Goal: Task Accomplishment & Management: Manage account settings

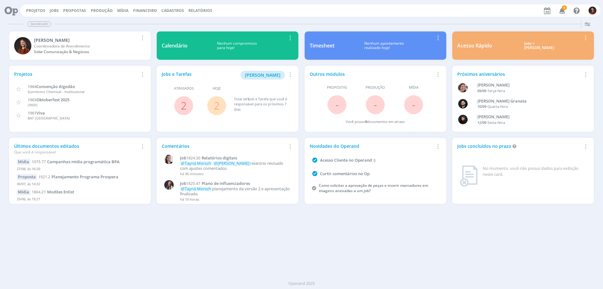
click at [58, 11] on button "Jobs" at bounding box center [54, 10] width 13 height 5
click at [56, 11] on link "Jobs" at bounding box center [54, 10] width 9 height 5
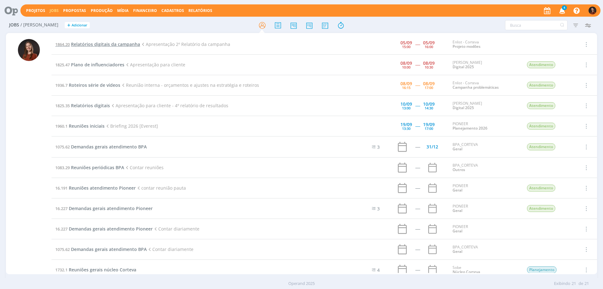
click at [101, 45] on span "Relatórios digitais da campanha" at bounding box center [105, 44] width 69 height 6
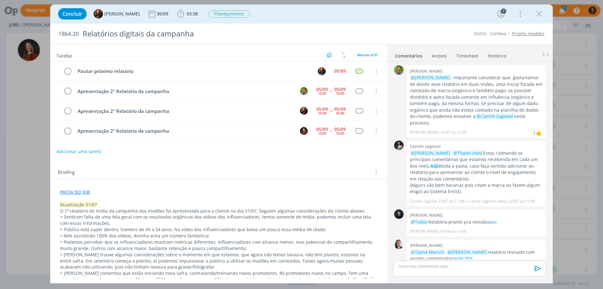
scroll to position [242, 0]
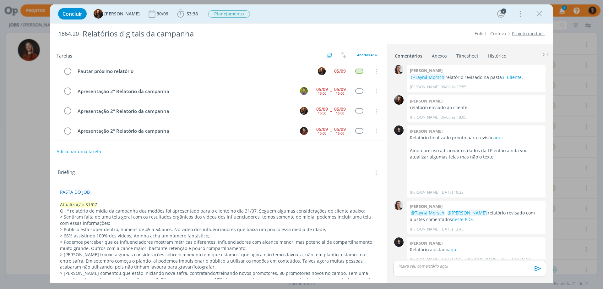
click at [470, 57] on link "Timesheet" at bounding box center [467, 54] width 23 height 9
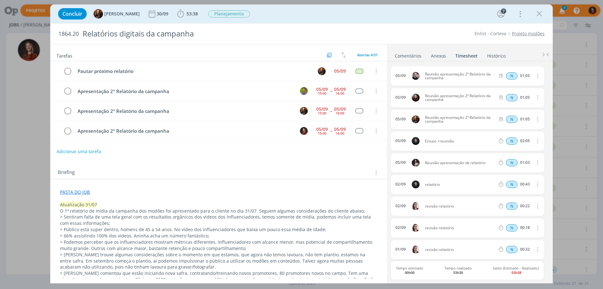
drag, startPoint x: 444, startPoint y: 78, endPoint x: 423, endPoint y: 69, distance: 22.6
click at [423, 69] on div "05/09 Reunião apresentação 2º Relatório da campanha N 01:05 Excluir Editar" at bounding box center [467, 75] width 153 height 19
click at [456, 85] on div "05/09 Reunião apresentação 2º Relatório da campanha N 01:05 Excluir Editar" at bounding box center [467, 75] width 153 height 19
drag, startPoint x: 445, startPoint y: 77, endPoint x: 426, endPoint y: 73, distance: 20.0
click at [426, 72] on span "Reunião apresentação 2º Relatório da campanha" at bounding box center [460, 76] width 75 height 8
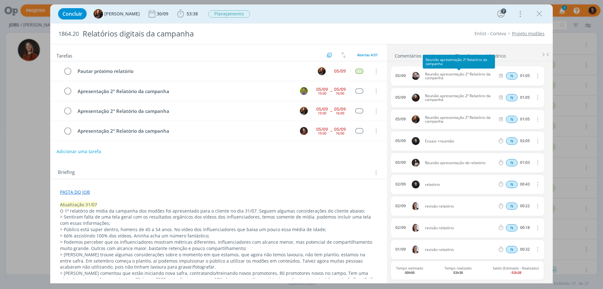
copy span "Reunião apresentação 2º Relatório da campanha"
click at [178, 9] on icon "dialog" at bounding box center [180, 13] width 9 height 9
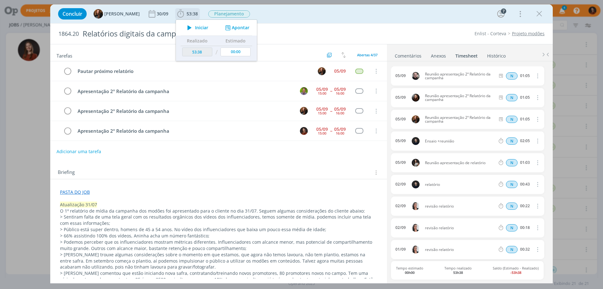
click at [234, 29] on button "Apontar" at bounding box center [237, 28] width 26 height 7
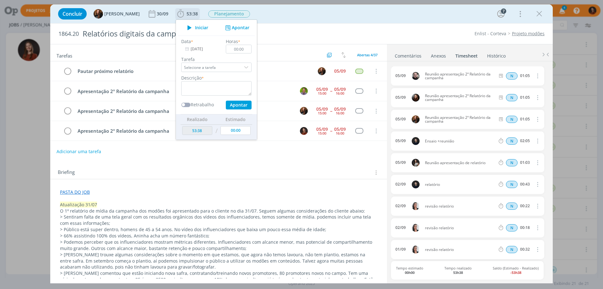
click at [197, 52] on input "[DATE]" at bounding box center [200, 49] width 39 height 9
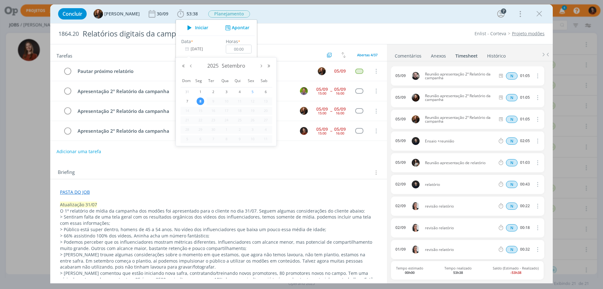
click at [253, 92] on span "5" at bounding box center [253, 92] width 8 height 8
type input "[DATE]"
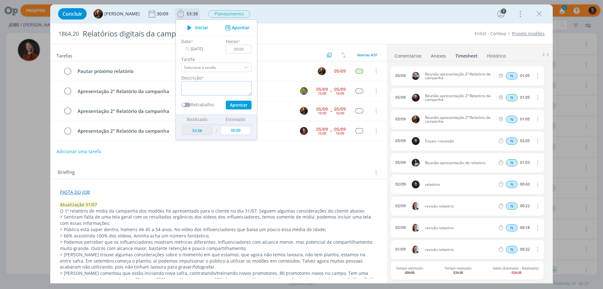
click at [225, 87] on textarea "dialog" at bounding box center [216, 88] width 70 height 14
paste textarea "Reunião apresentação 2º Relatório da campanha"
type textarea "Reunião apresentação 2º Relatório da campanha"
click at [243, 48] on input "00:00" at bounding box center [239, 49] width 26 height 9
type input "01:05"
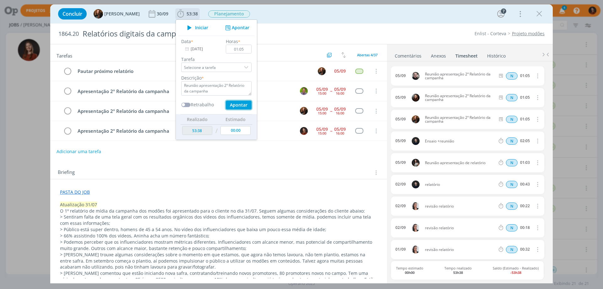
click at [240, 102] on button "Apontar" at bounding box center [239, 105] width 26 height 9
type input "54:43"
type input "[DATE]"
type input "00:00"
click at [262, 160] on div "Tarefas Usar Job de template Criar template a partir deste job Visualizar Templ…" at bounding box center [218, 161] width 337 height 234
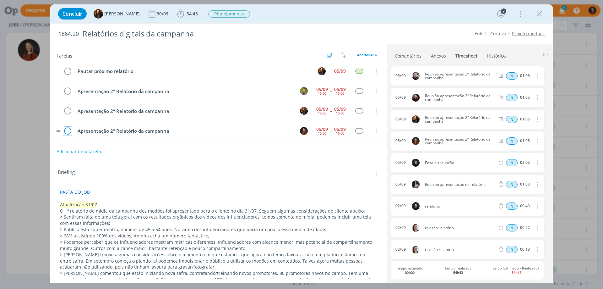
click at [69, 131] on icon "dialog" at bounding box center [67, 130] width 9 height 9
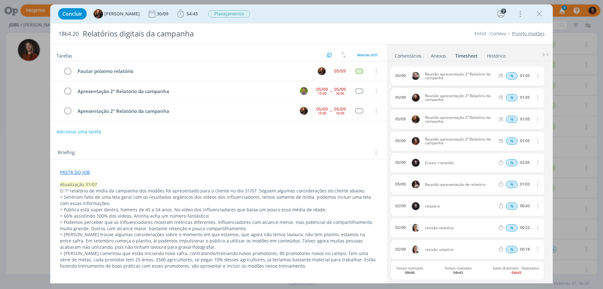
drag, startPoint x: 539, startPoint y: 15, endPoint x: 202, endPoint y: 33, distance: 338.2
click at [539, 15] on icon "dialog" at bounding box center [539, 13] width 9 height 9
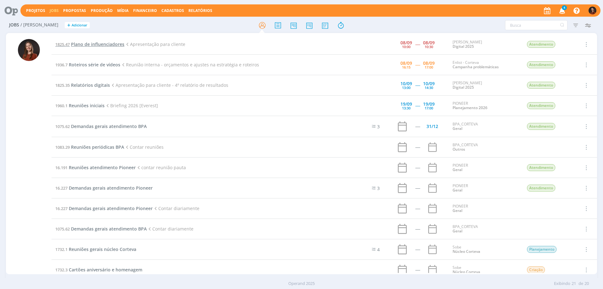
click at [106, 45] on span "Plano de influenciadores" at bounding box center [97, 44] width 53 height 6
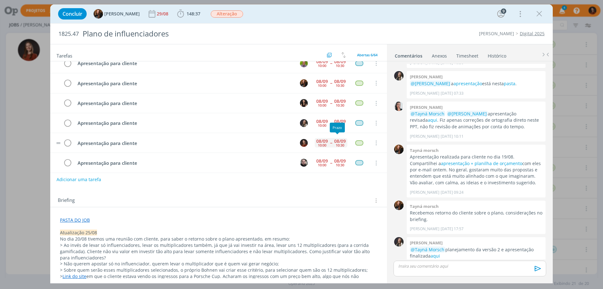
scroll to position [12, 0]
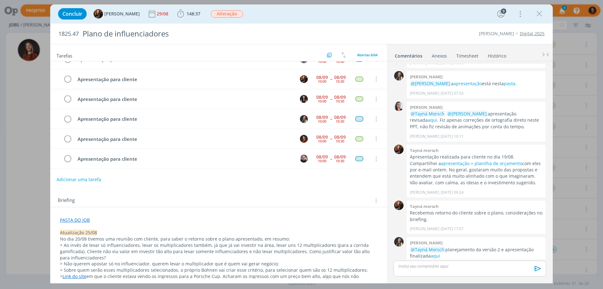
click at [467, 53] on link "Timesheet" at bounding box center [467, 54] width 23 height 9
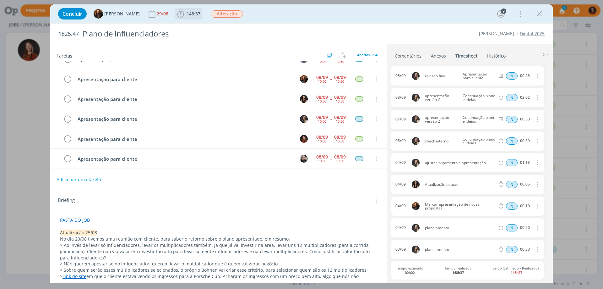
click at [187, 14] on span "148:37" at bounding box center [194, 14] width 14 height 6
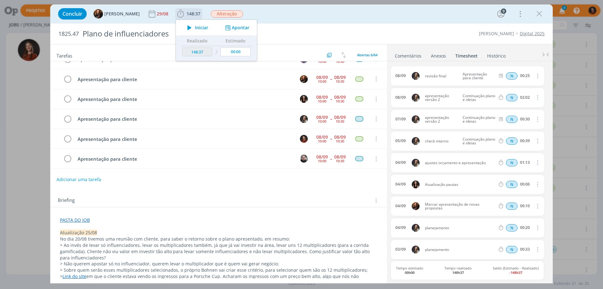
click at [232, 27] on button "Apontar" at bounding box center [237, 28] width 26 height 7
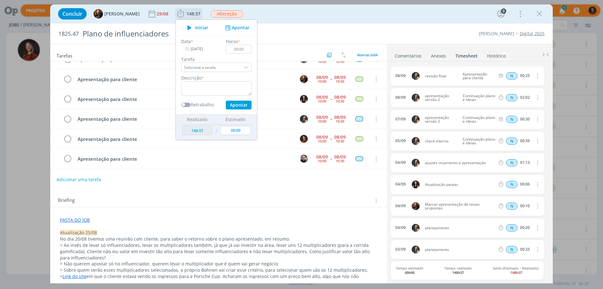
click at [199, 49] on input "[DATE]" at bounding box center [200, 49] width 39 height 9
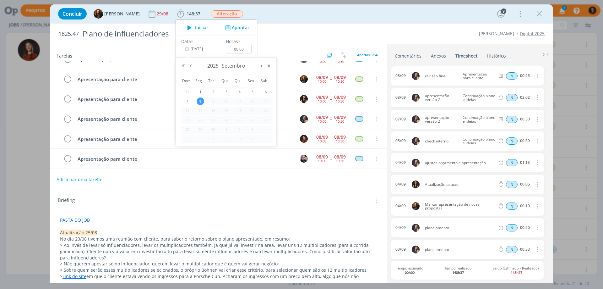
drag, startPoint x: 254, startPoint y: 90, endPoint x: 243, endPoint y: 69, distance: 22.9
click at [254, 90] on span "5" at bounding box center [253, 92] width 8 height 8
type input "[DATE]"
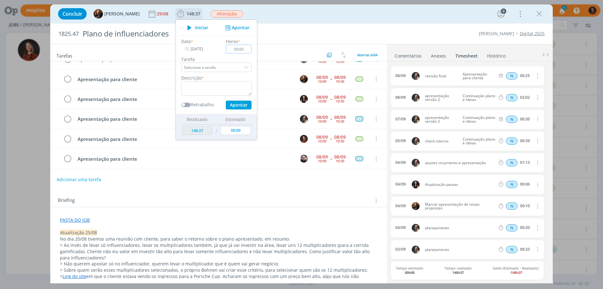
click at [240, 49] on input "00:00" at bounding box center [239, 49] width 26 height 9
type input "00:40"
click at [232, 87] on textarea "dialog" at bounding box center [216, 88] width 70 height 14
type textarea "Check interno"
click at [241, 105] on button "Apontar" at bounding box center [239, 105] width 26 height 9
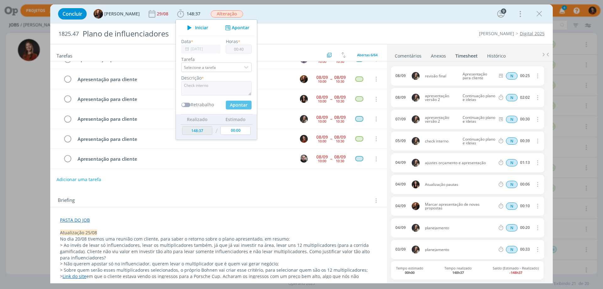
type input "149:17"
type input "[DATE]"
type input "00:00"
click at [542, 13] on icon "dialog" at bounding box center [539, 13] width 9 height 9
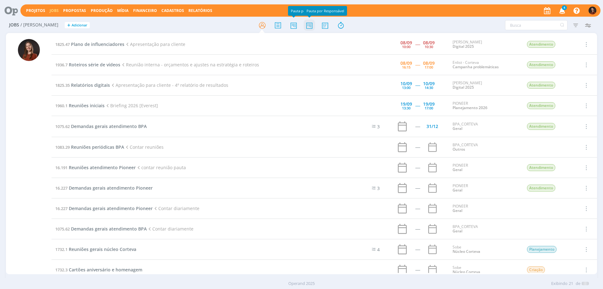
click at [309, 25] on icon at bounding box center [309, 25] width 11 height 12
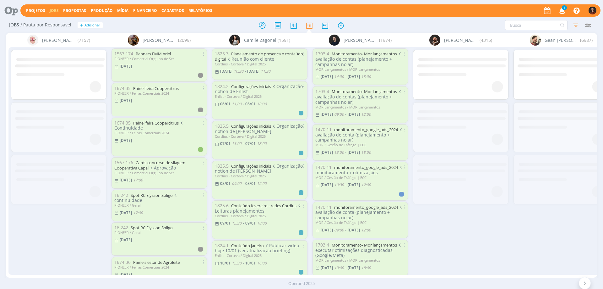
click at [573, 23] on icon "button" at bounding box center [575, 24] width 11 height 11
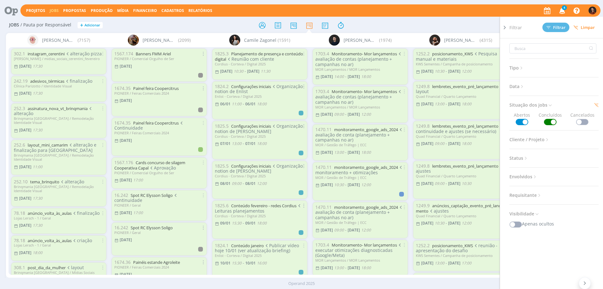
click at [585, 27] on span "Limpar" at bounding box center [584, 27] width 21 height 5
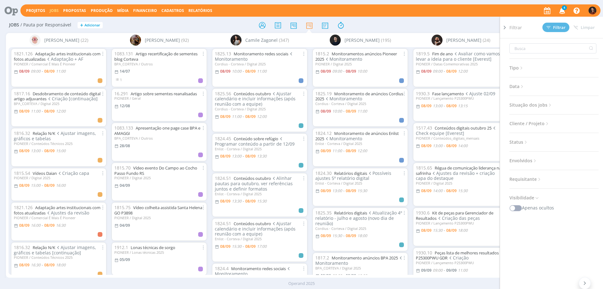
click at [445, 22] on div "Filtrar Filtrar [GEOGRAPHIC_DATA] Tipo Jobs e Tarefas Data Personalizado a Situ…" at bounding box center [498, 25] width 191 height 10
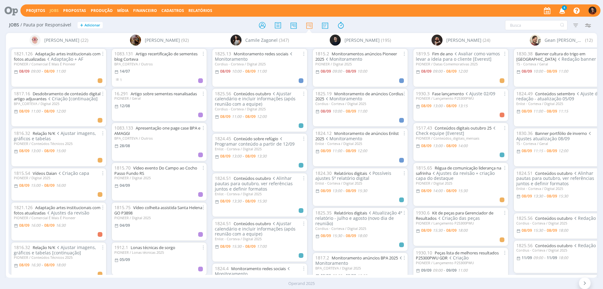
click at [563, 11] on icon "button" at bounding box center [562, 10] width 11 height 11
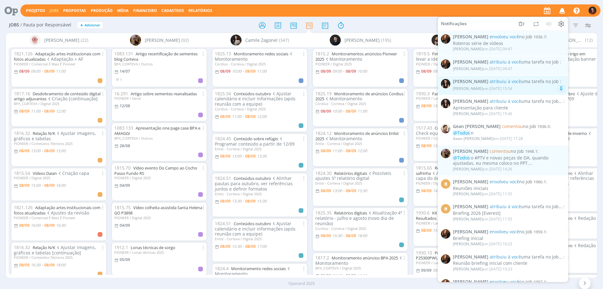
click at [527, 84] on span "atribuiu à você uma tarefa no Job" at bounding box center [524, 81] width 69 height 6
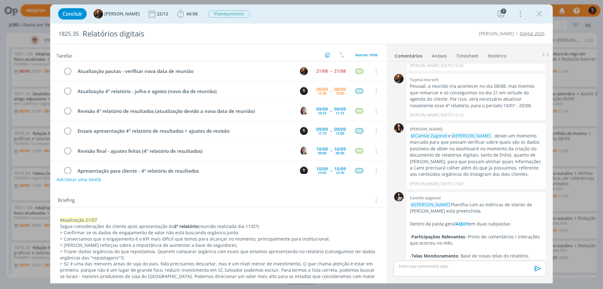
scroll to position [270, 0]
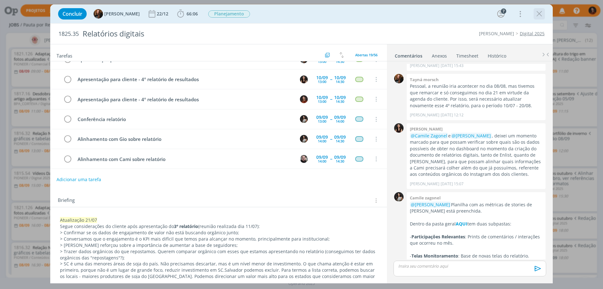
click at [542, 15] on icon "dialog" at bounding box center [539, 13] width 9 height 9
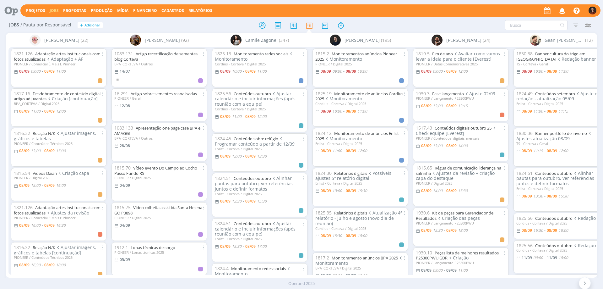
click at [564, 12] on icon "button" at bounding box center [562, 10] width 11 height 11
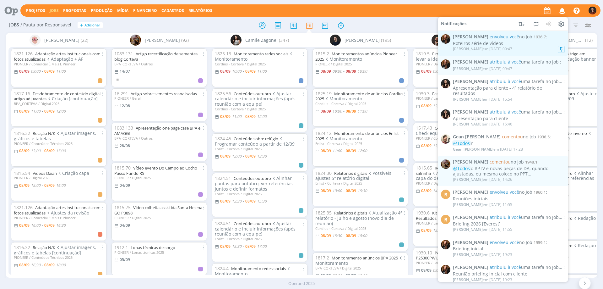
click at [521, 44] on div "Roteiros série de vídeos" at bounding box center [509, 43] width 112 height 5
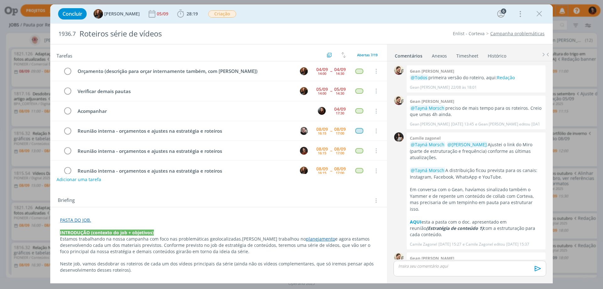
scroll to position [73, 0]
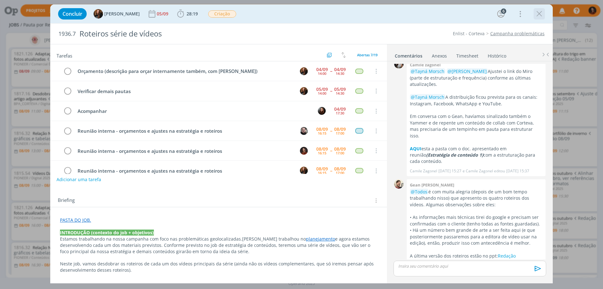
click at [538, 13] on icon "dialog" at bounding box center [539, 13] width 9 height 9
